Goal: Task Accomplishment & Management: Use online tool/utility

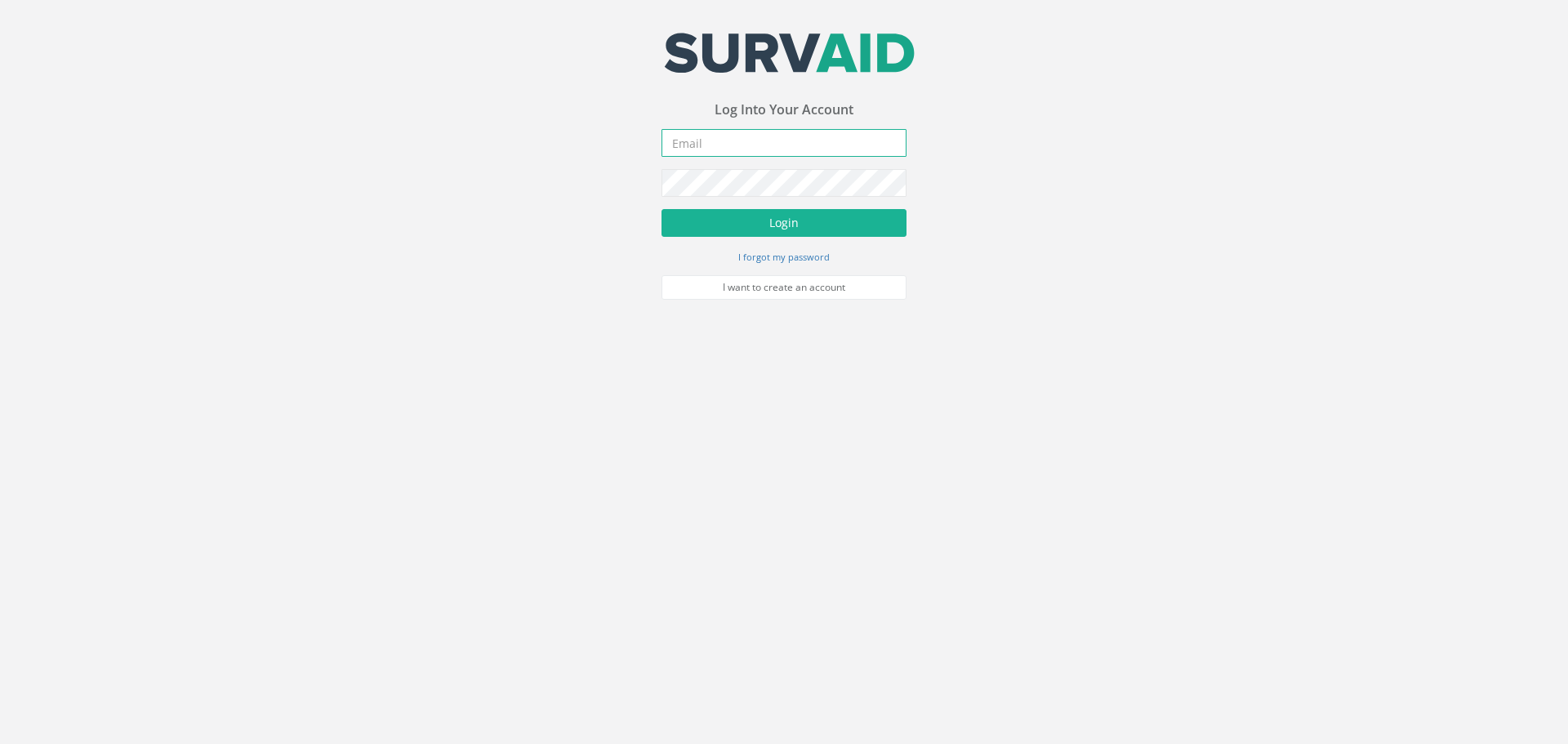
click at [742, 137] on input "email" at bounding box center [784, 143] width 245 height 28
type input "[EMAIL_ADDRESS][DOMAIN_NAME]"
click at [729, 228] on button "Login" at bounding box center [784, 223] width 245 height 28
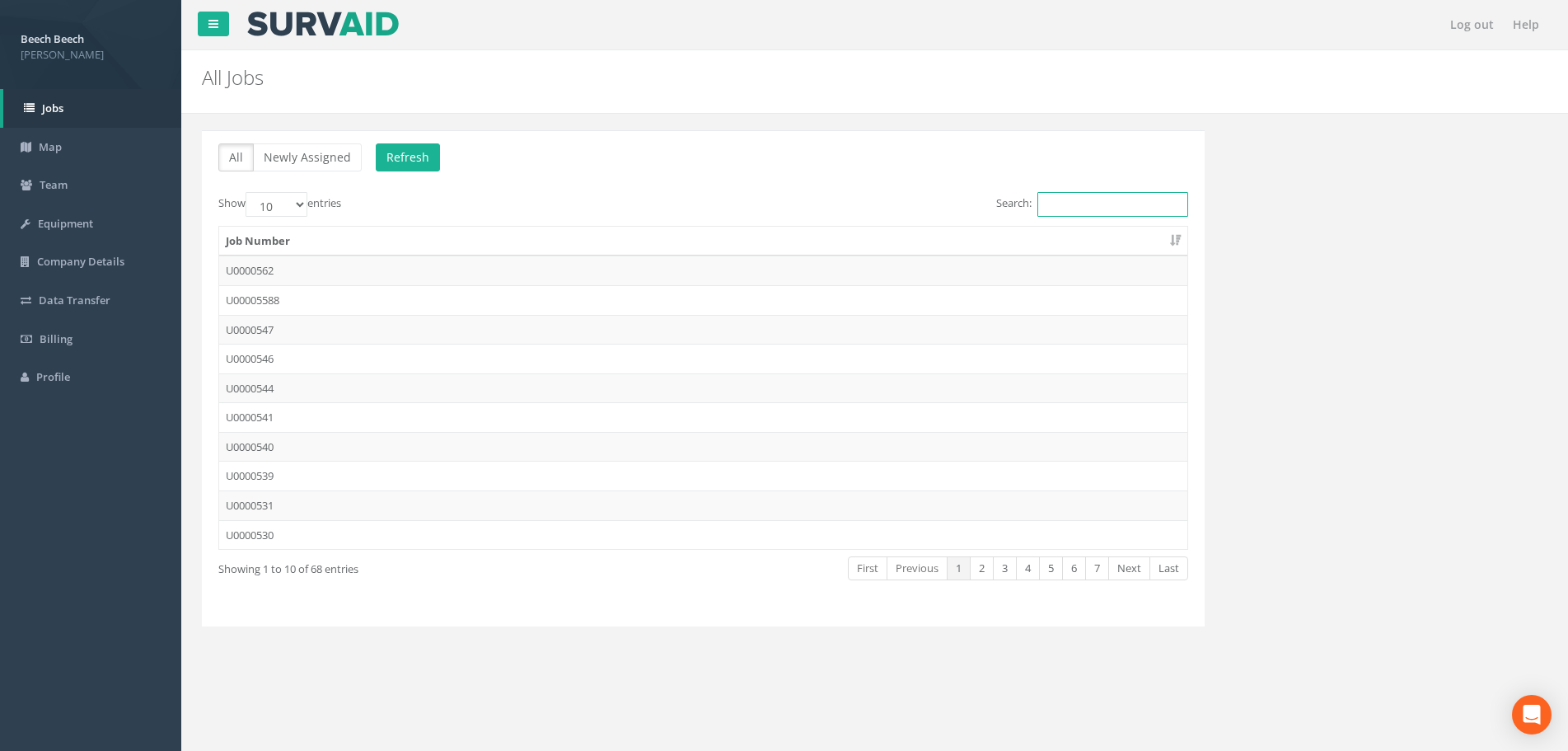
click at [1072, 208] on input "Search:" at bounding box center [1113, 204] width 151 height 25
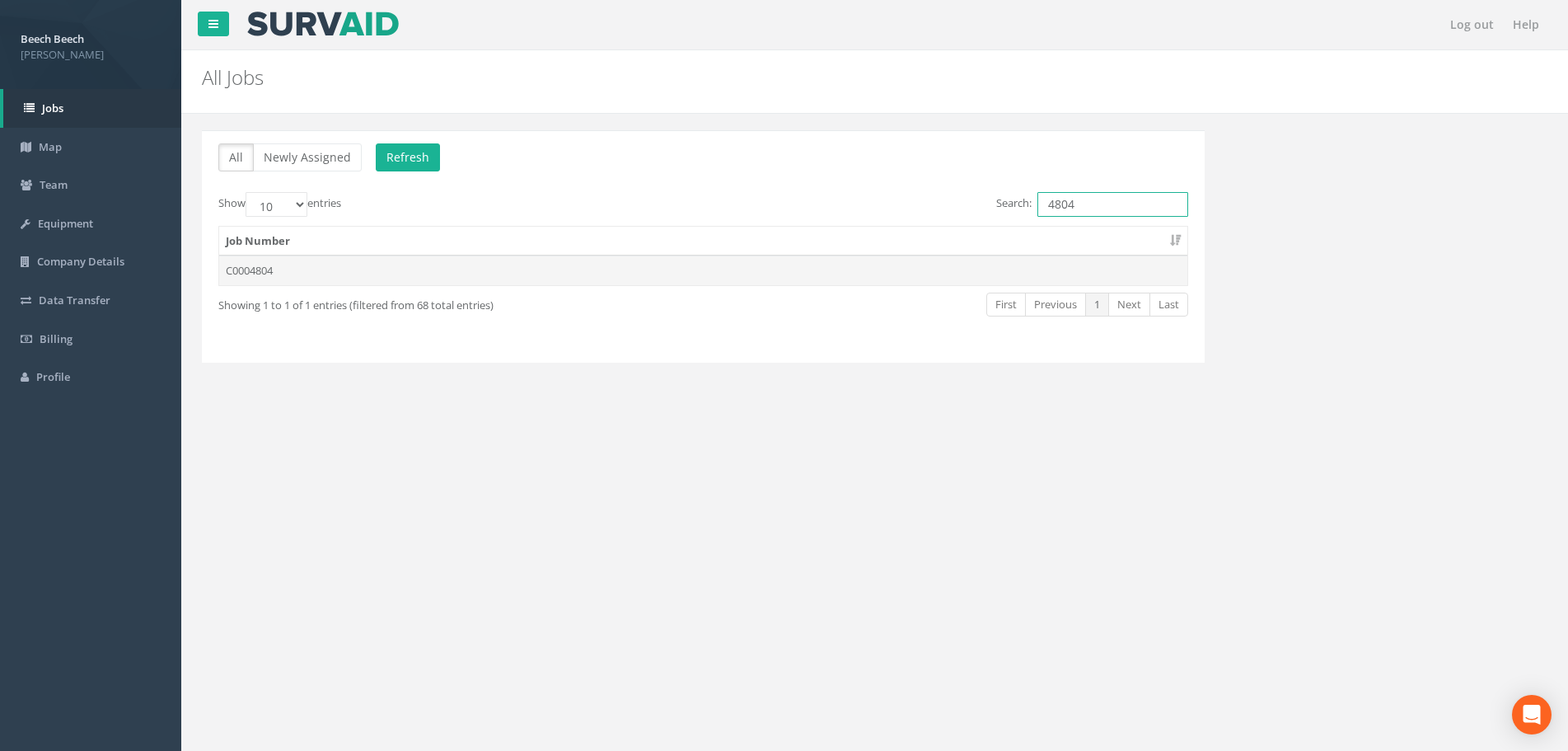
type input "4804"
click at [774, 264] on td "C0004804" at bounding box center [703, 270] width 968 height 30
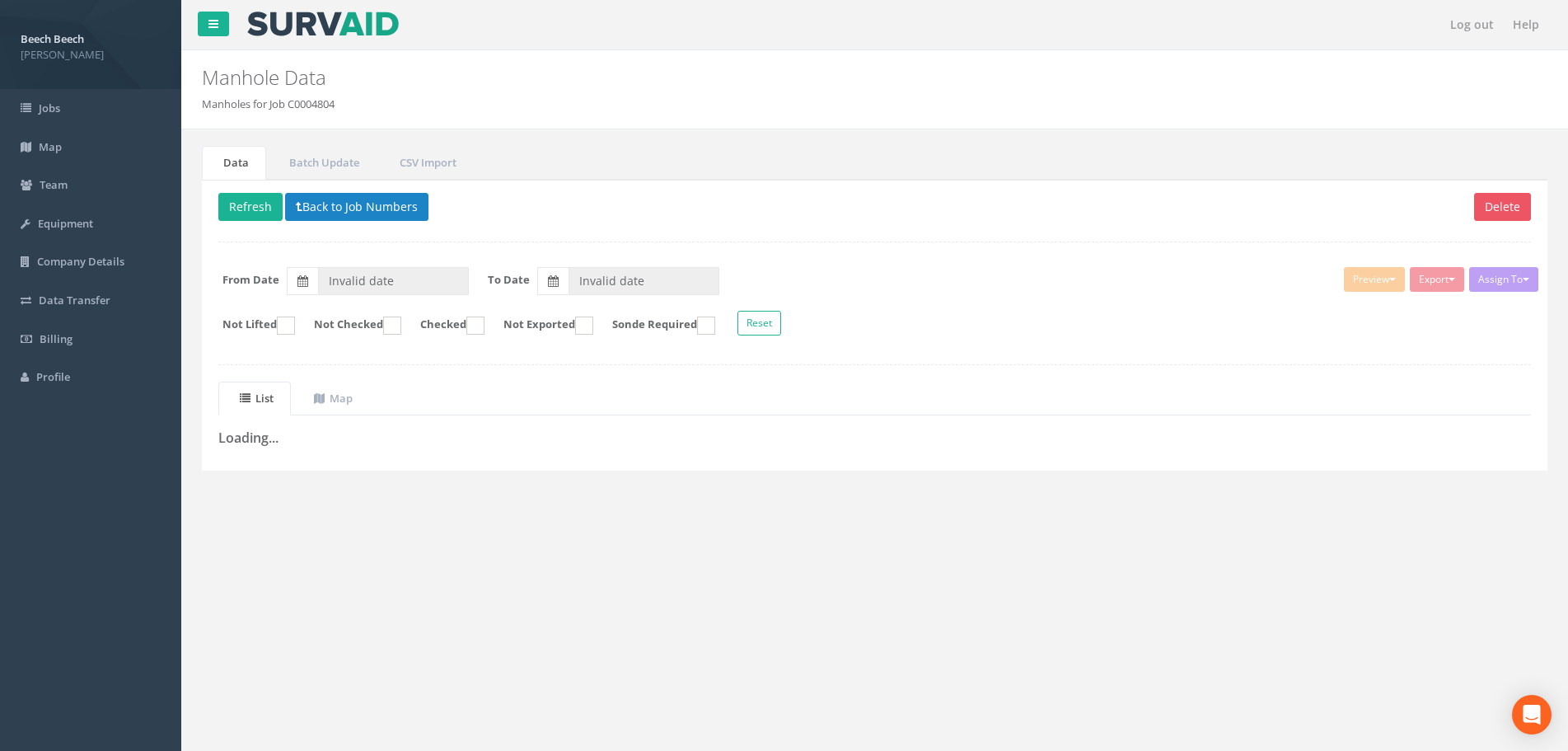
type input "[DATE]"
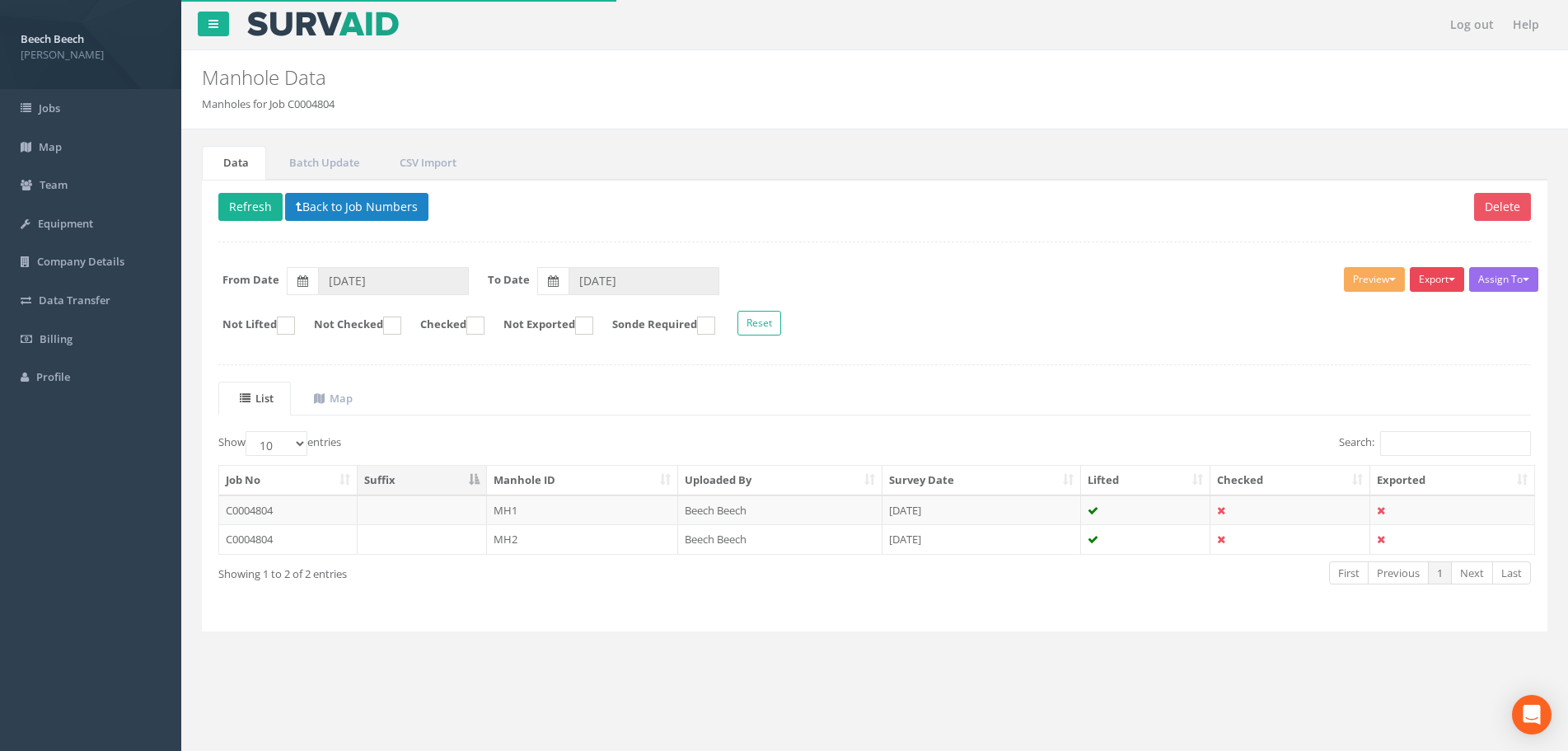
click at [1451, 276] on button "Export" at bounding box center [1437, 279] width 55 height 25
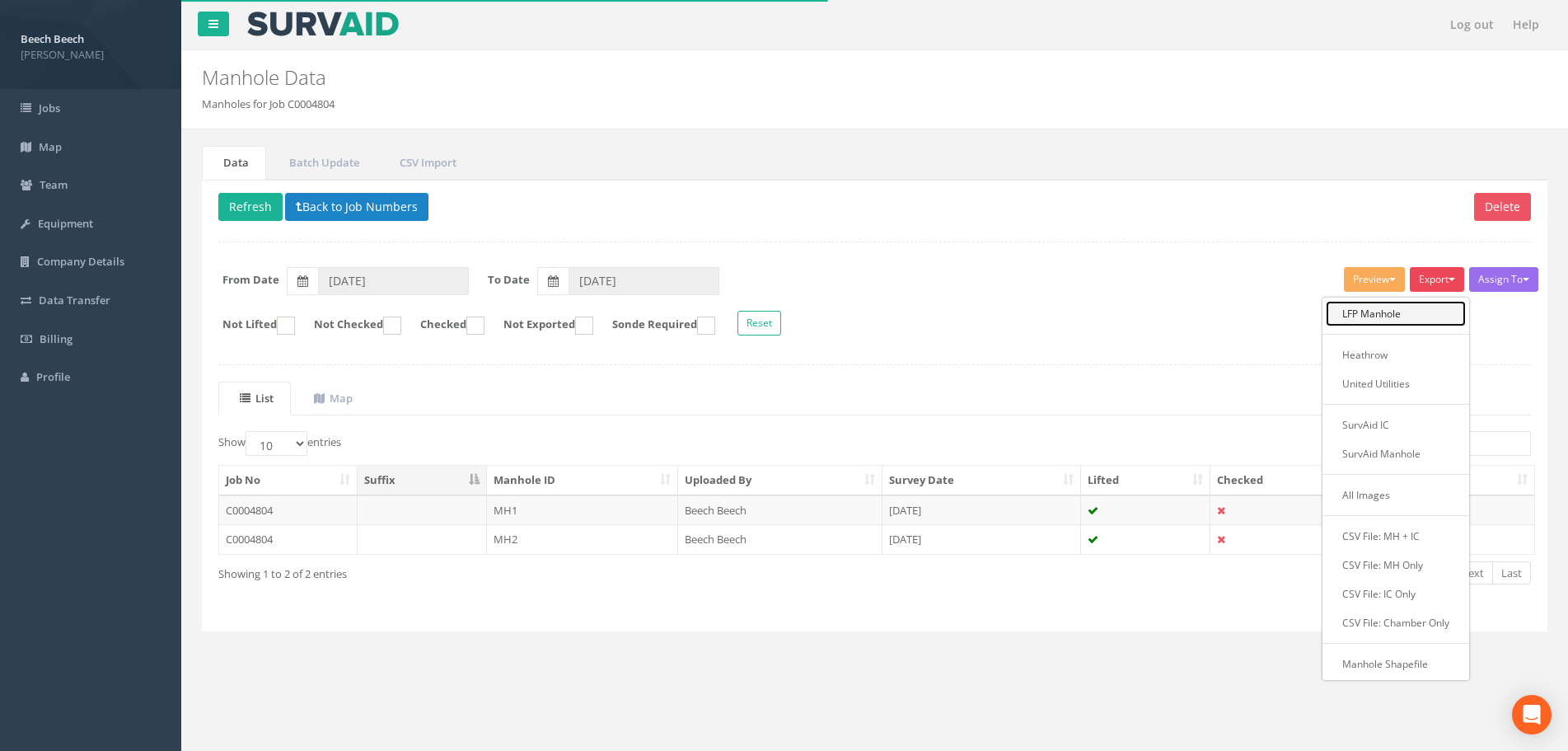
click at [1386, 314] on link "LFP Manhole" at bounding box center [1396, 314] width 140 height 26
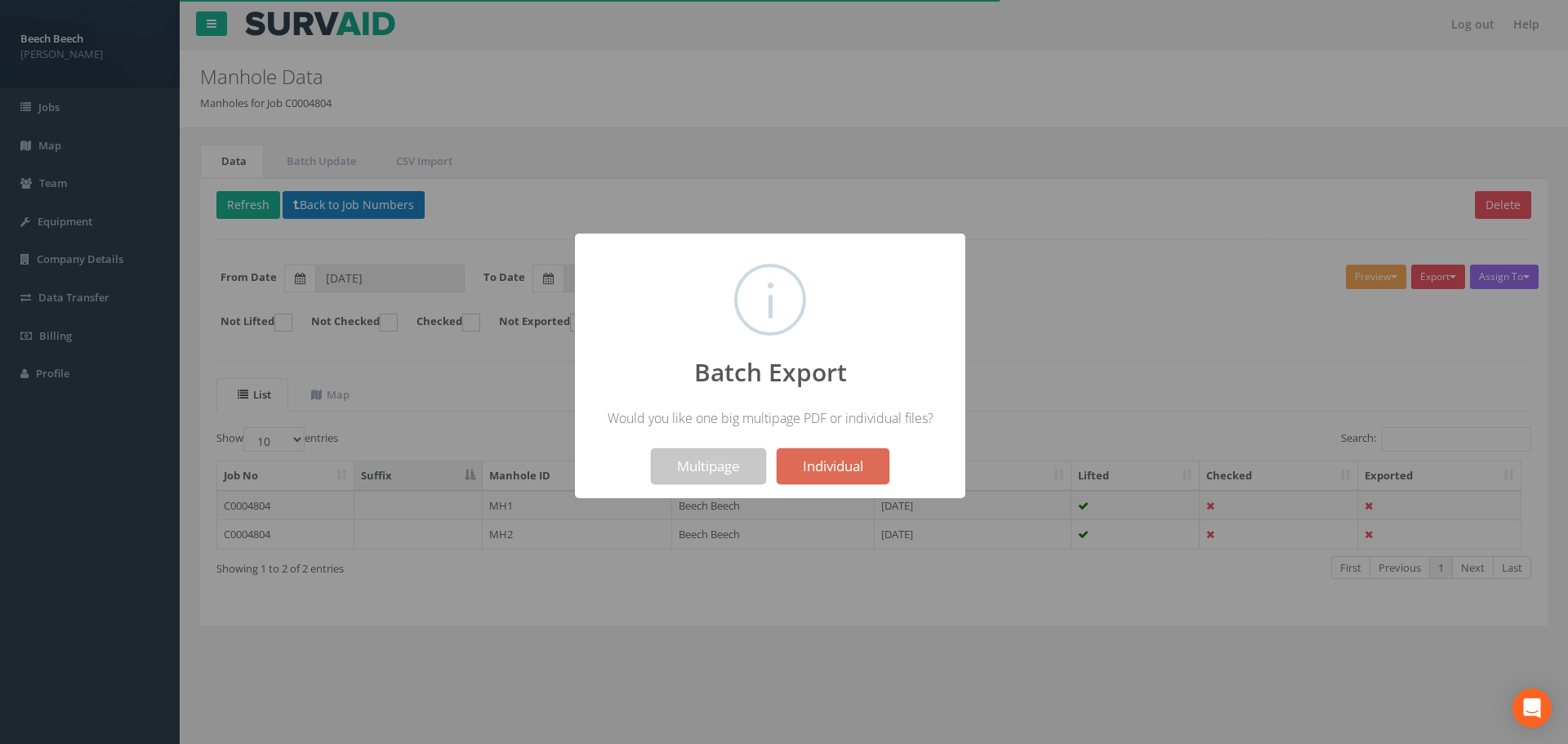
click at [711, 468] on button "Multipage" at bounding box center [709, 466] width 116 height 36
